Goal: Task Accomplishment & Management: Use online tool/utility

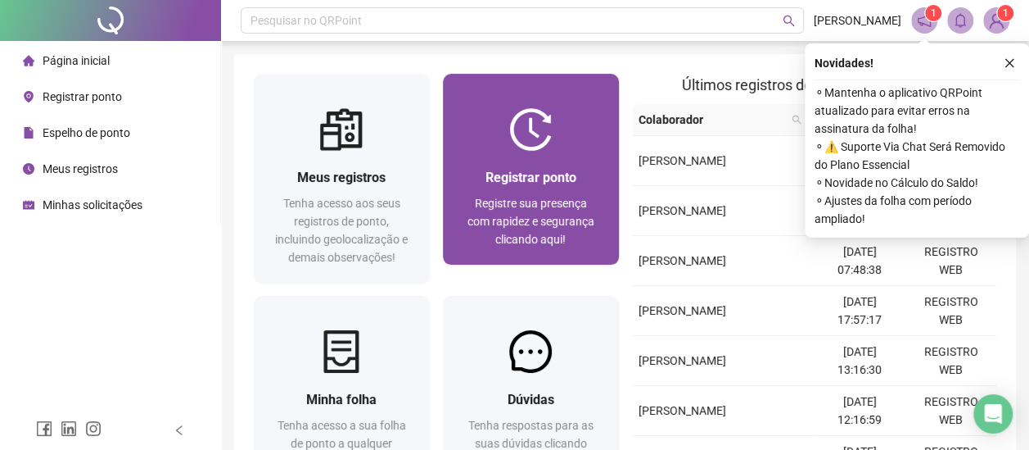
click at [508, 143] on div at bounding box center [531, 129] width 176 height 43
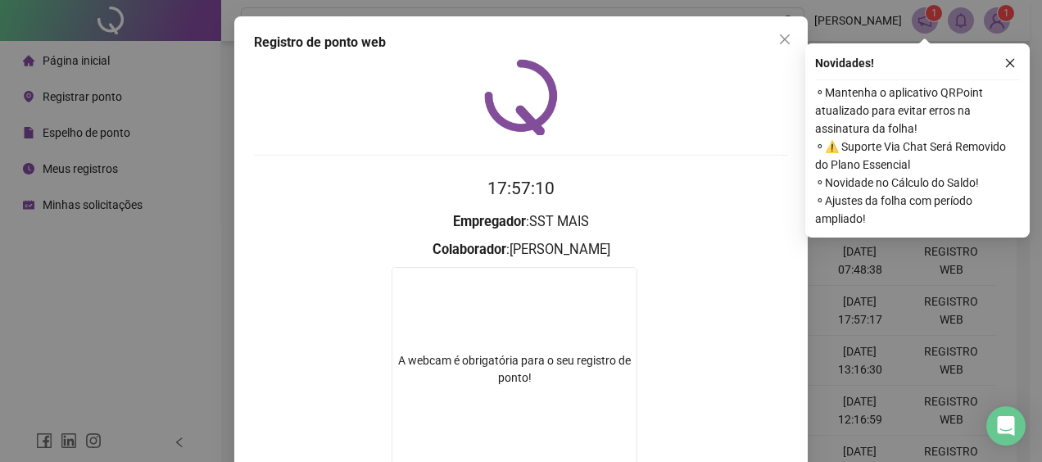
scroll to position [122, 0]
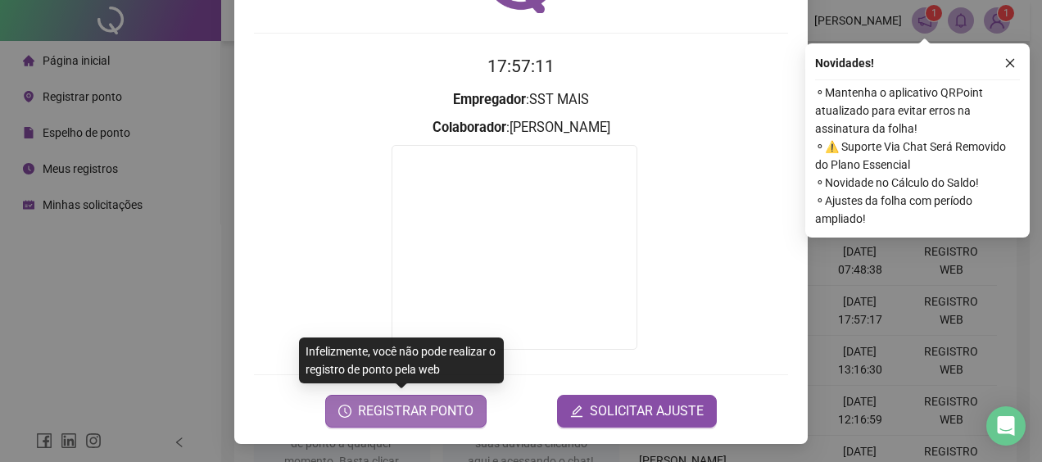
click at [413, 413] on span "REGISTRAR PONTO" at bounding box center [415, 411] width 115 height 20
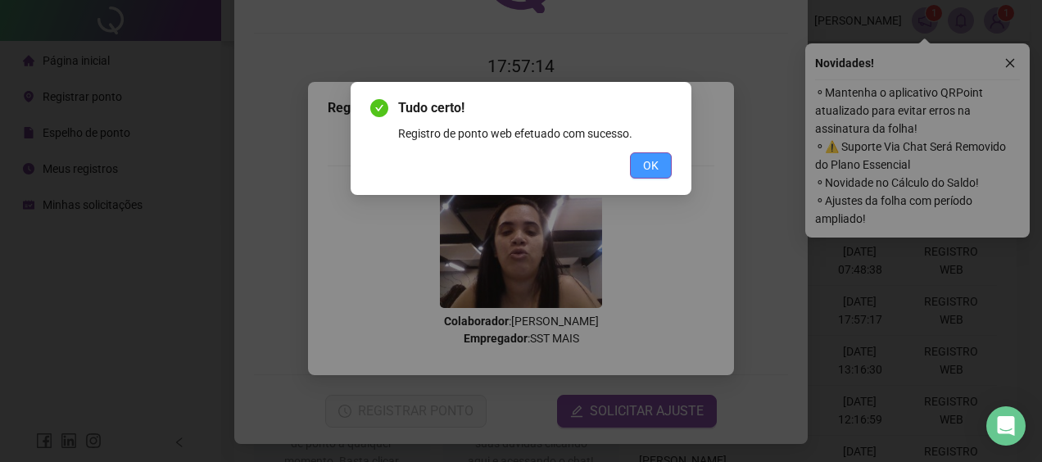
click at [665, 164] on button "OK" at bounding box center [651, 165] width 42 height 26
